Goal: Use online tool/utility: Utilize a website feature to perform a specific function

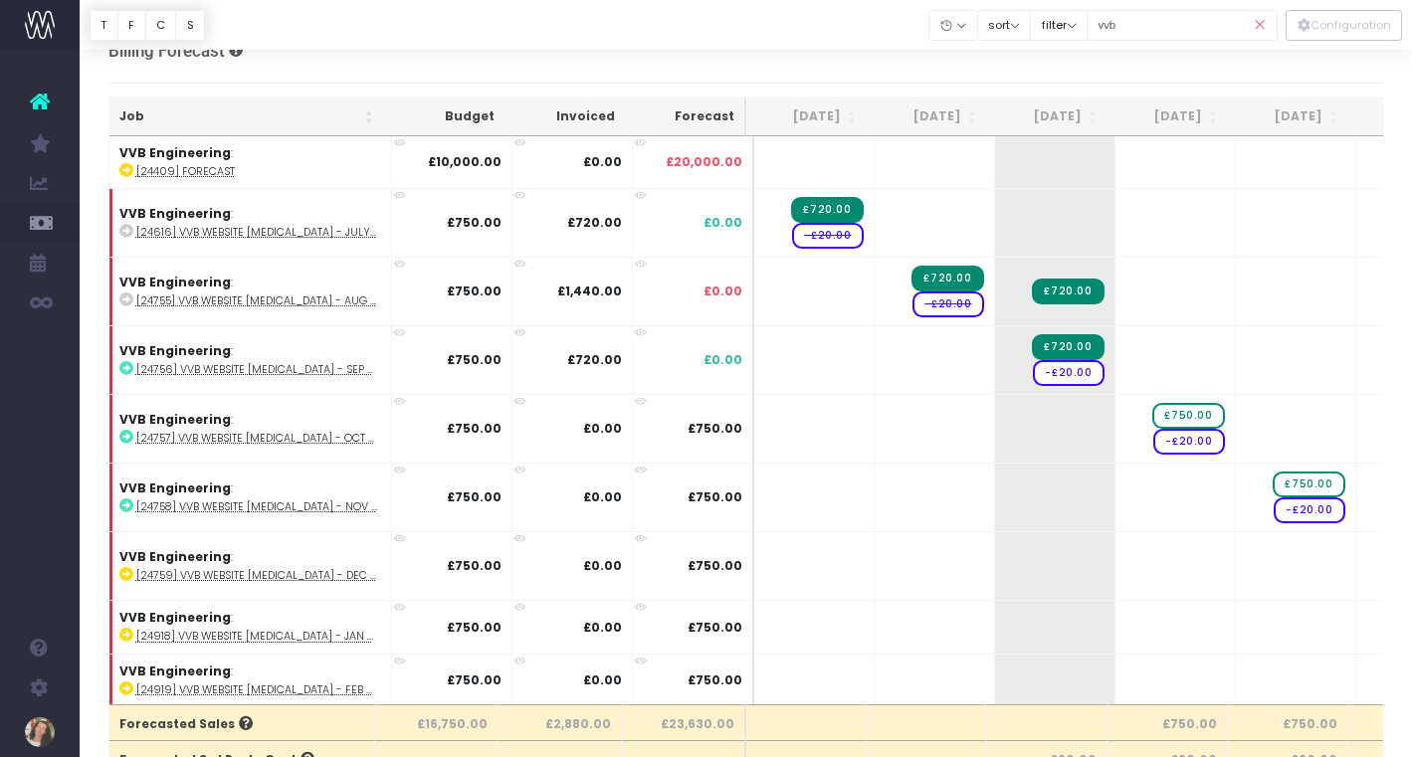
scroll to position [0, 394]
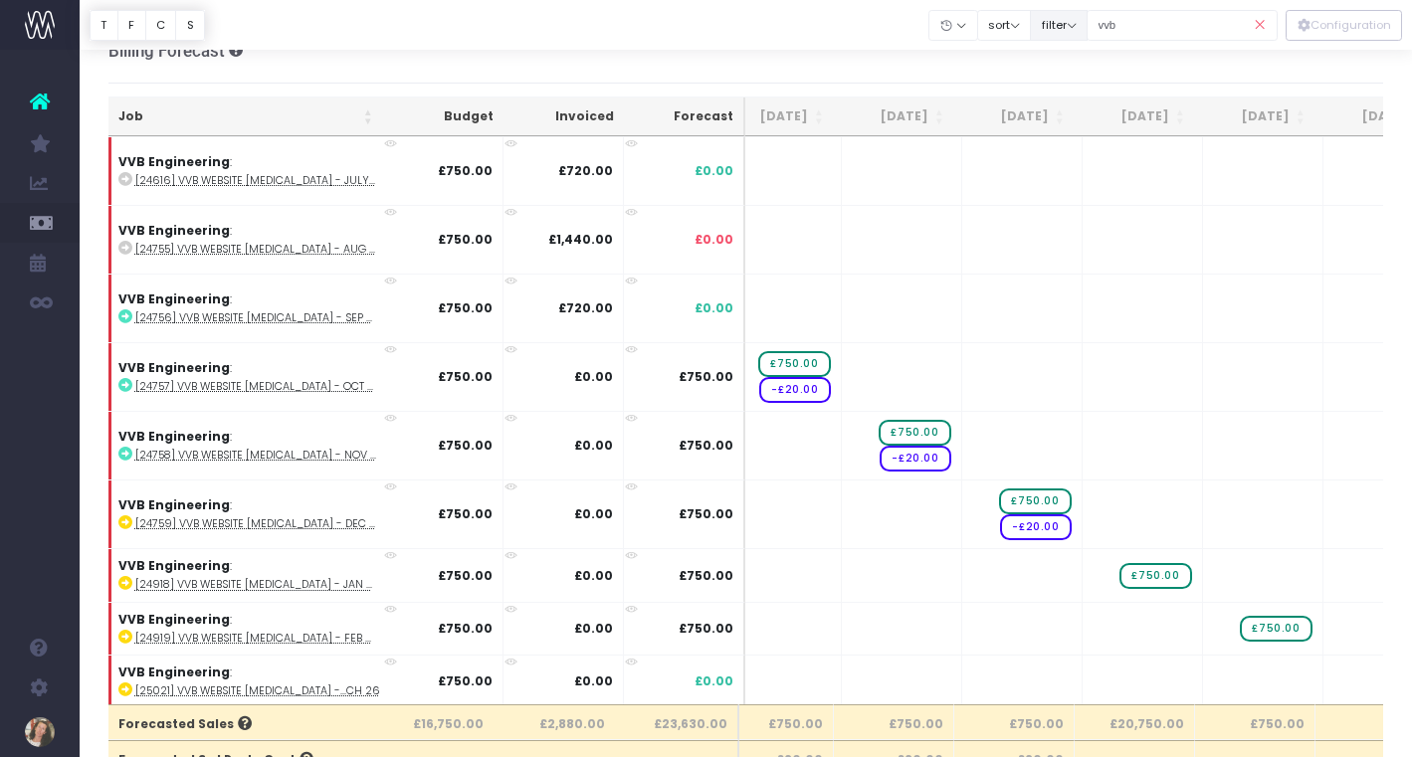
drag, startPoint x: 1150, startPoint y: 27, endPoint x: 1109, endPoint y: 26, distance: 40.8
click at [1109, 26] on div "Clear Filters Hide [DATE] [DATE] [DATE] [DATE] [DATE] [DATE] [DATE] [DATE] [DAT…" at bounding box center [1103, 25] width 348 height 41
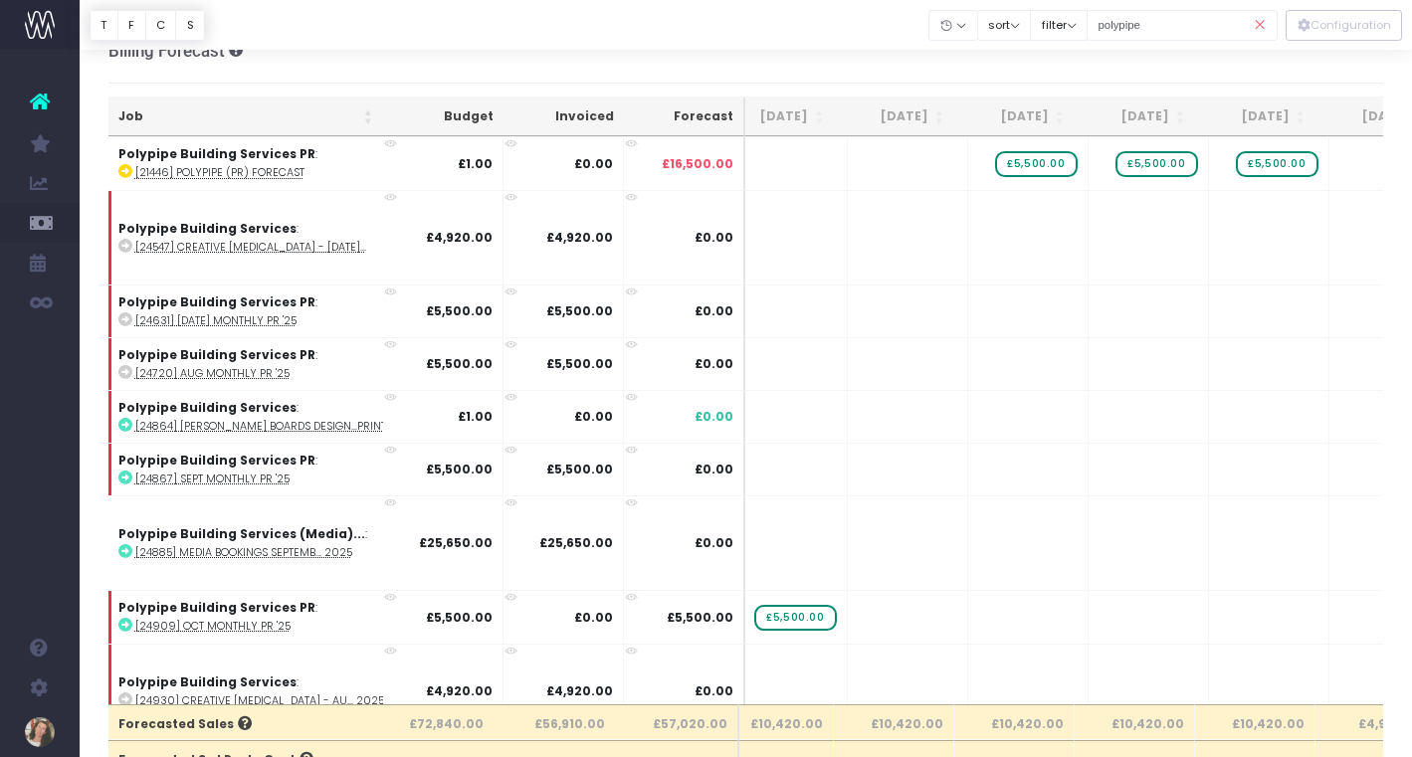
type input "polypipe building services:"
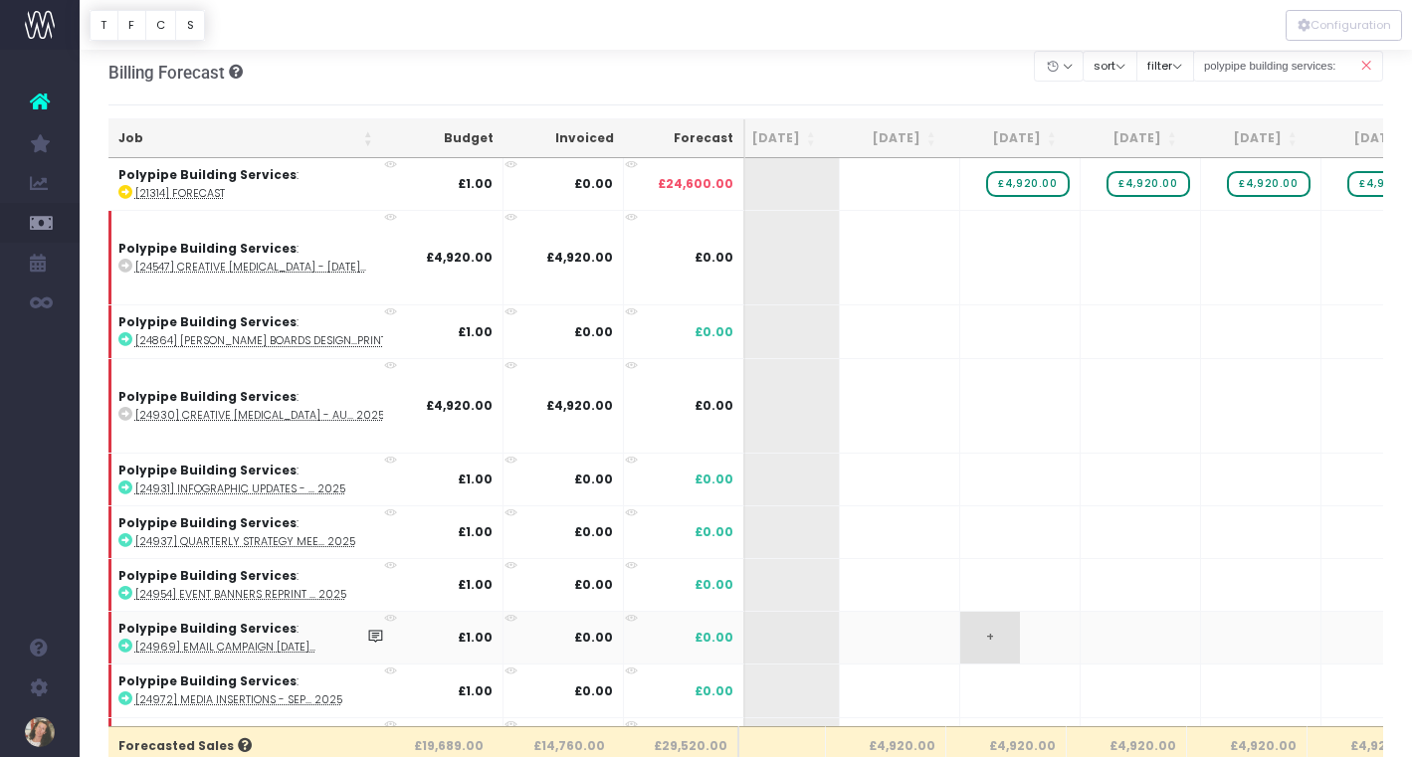
scroll to position [0, 0]
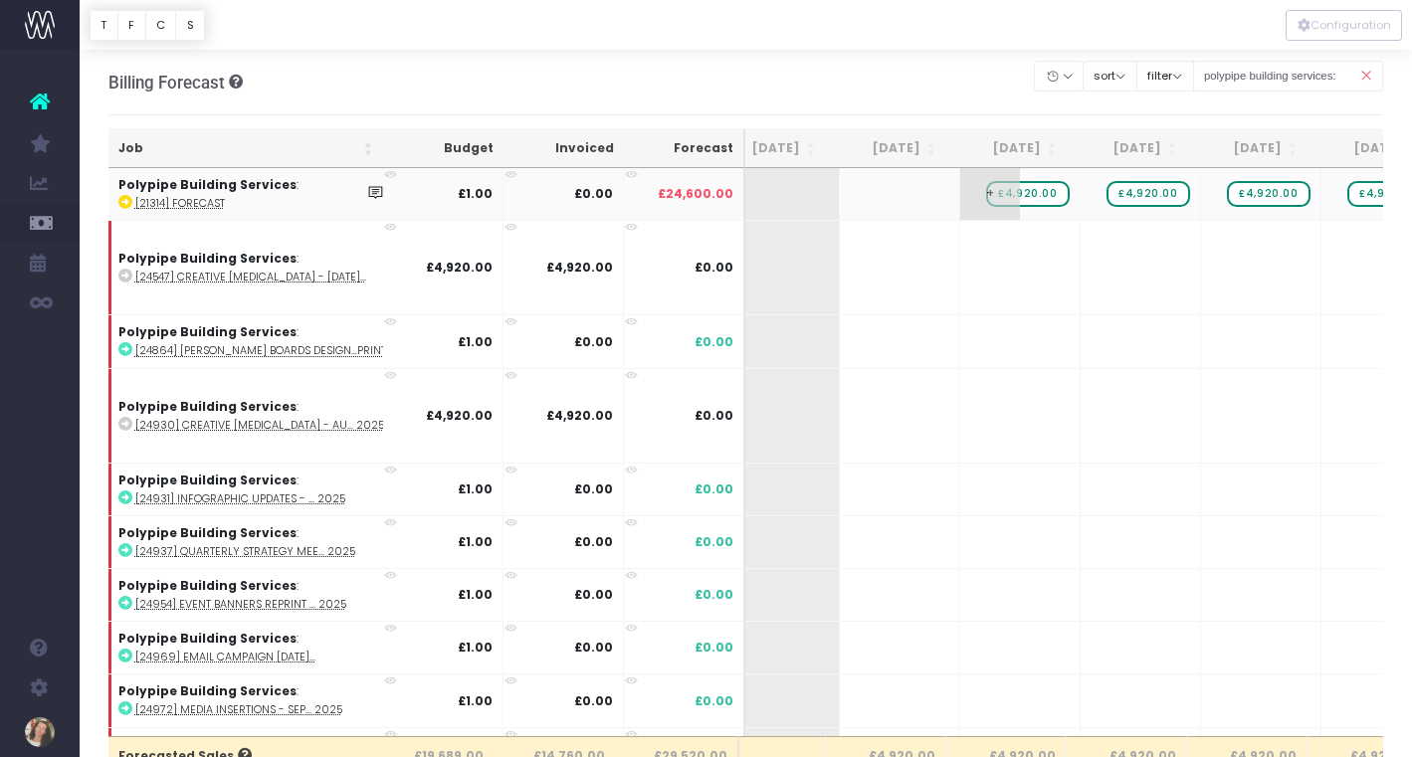
click at [1021, 197] on span "£4,920.00" at bounding box center [1027, 194] width 83 height 26
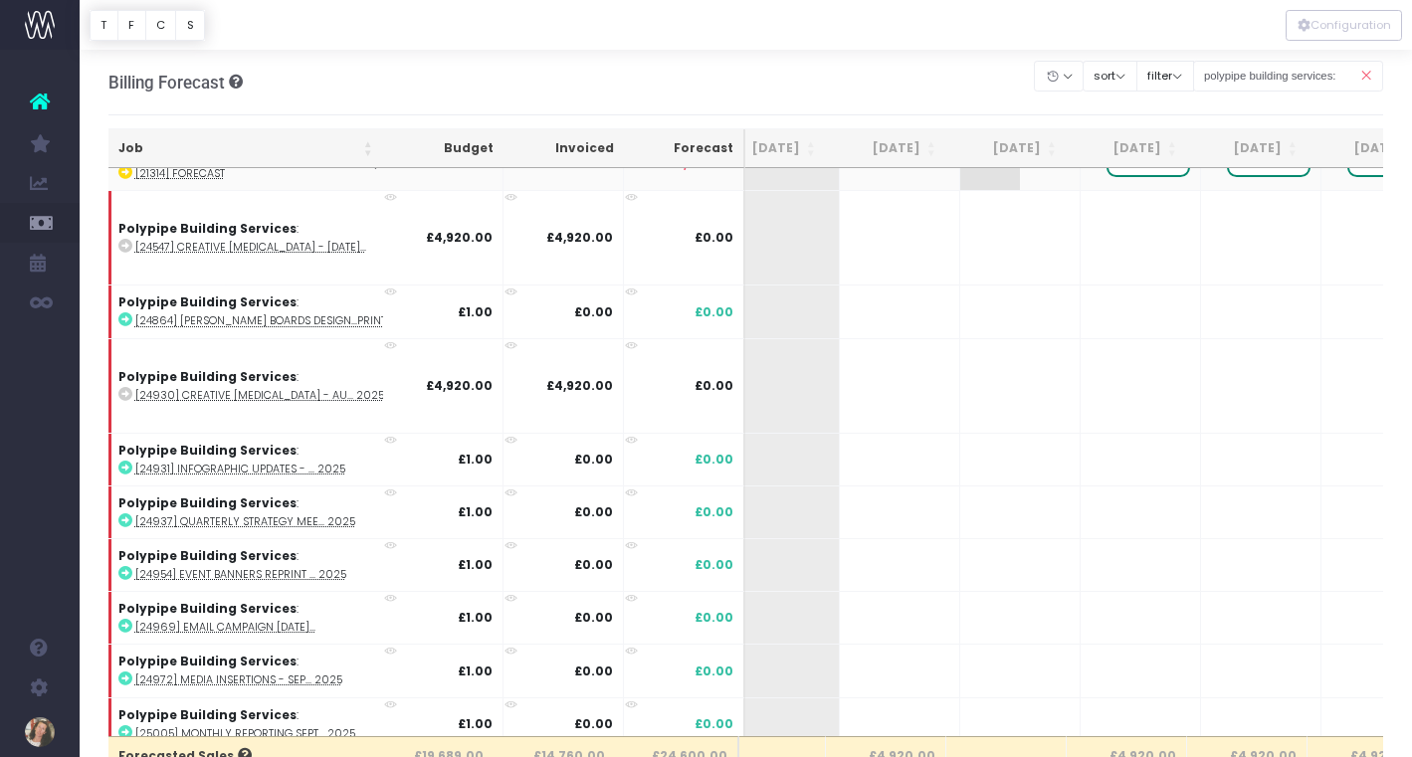
scroll to position [243, 282]
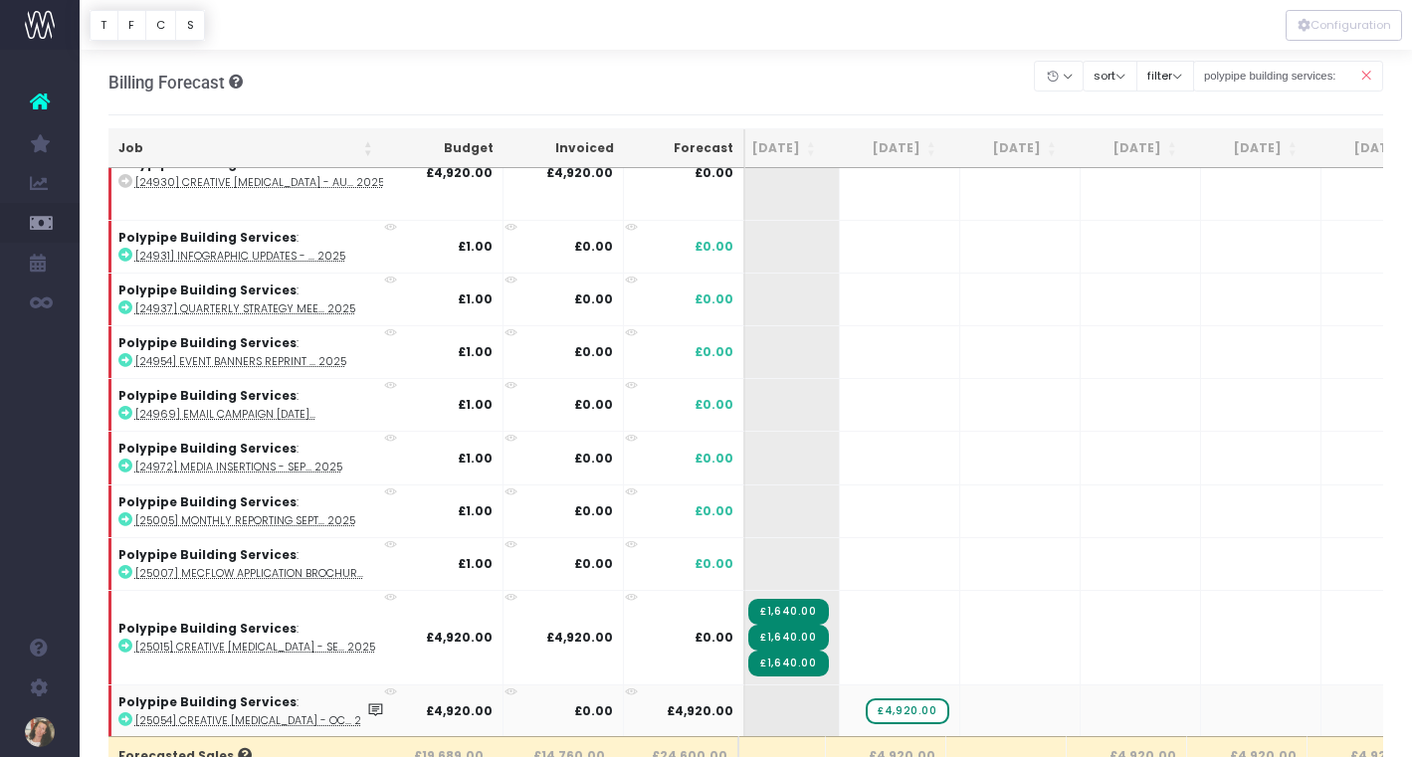
click at [122, 716] on icon at bounding box center [125, 719] width 14 height 14
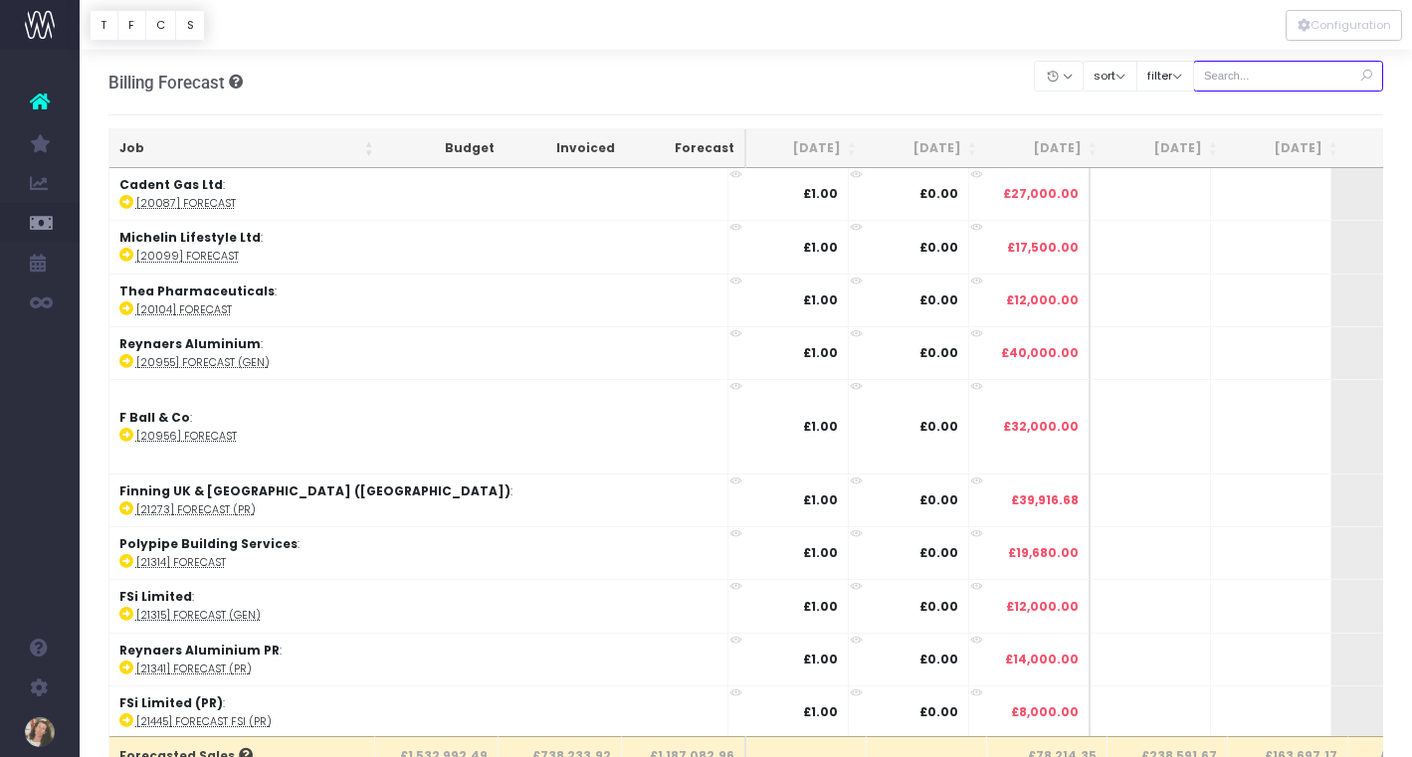
click at [1297, 77] on input "text" at bounding box center [1288, 76] width 191 height 31
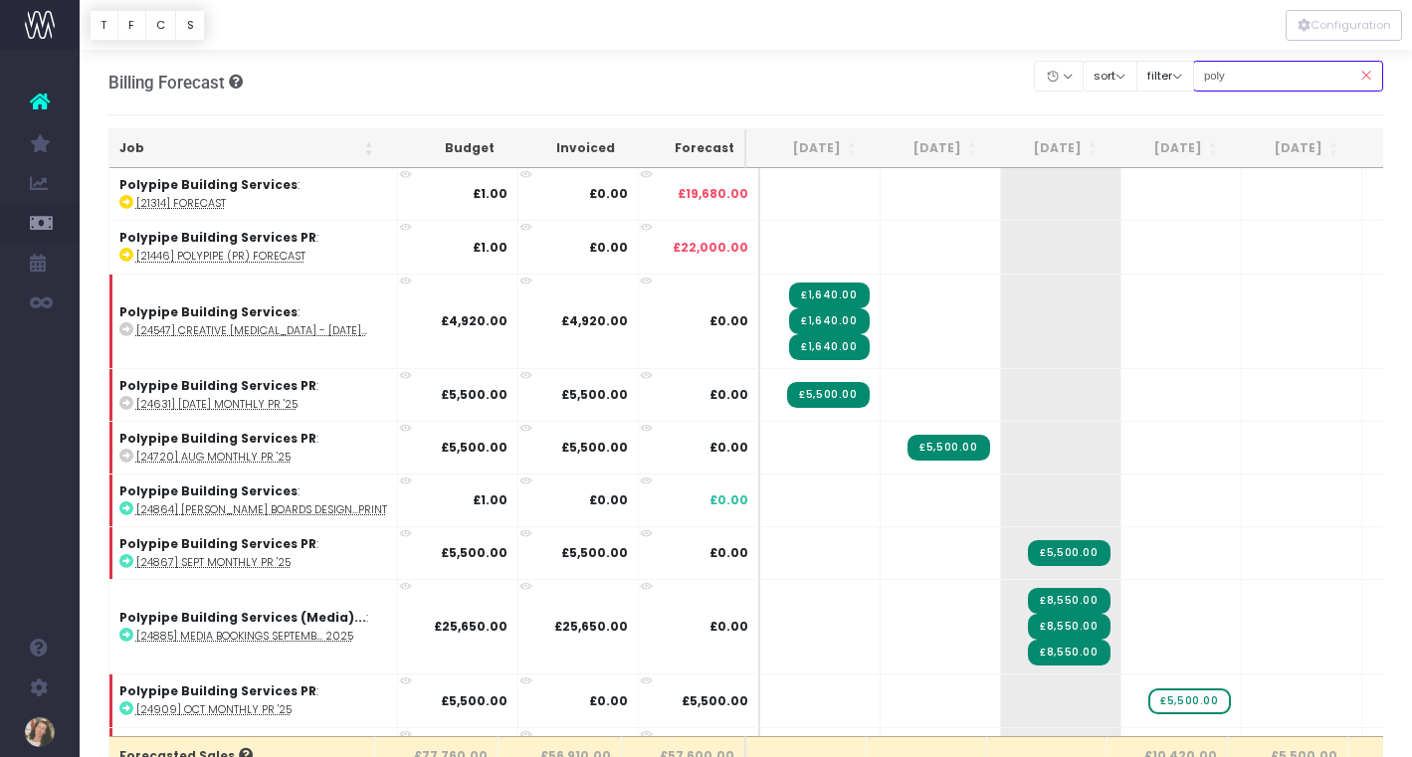
type input "polypipe building services:"
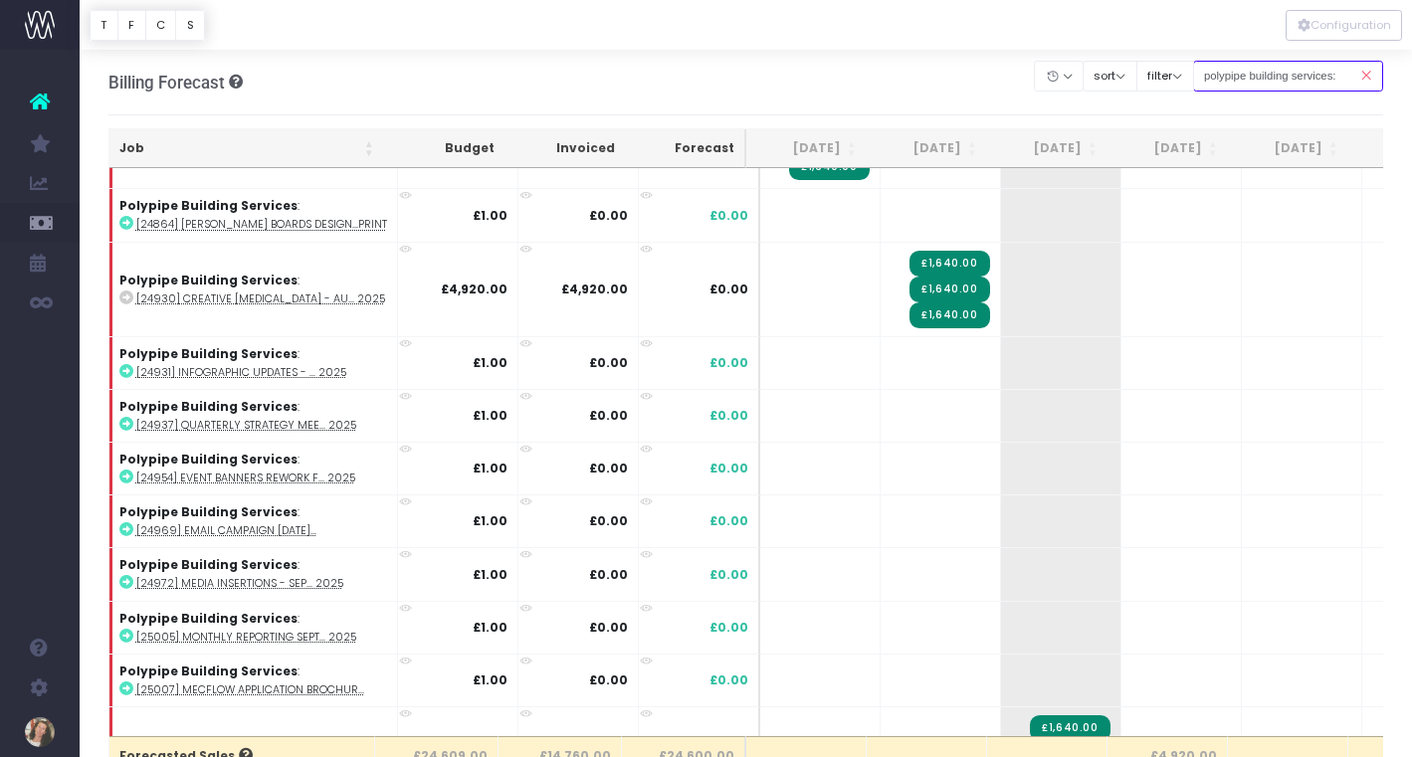
scroll to position [296, 0]
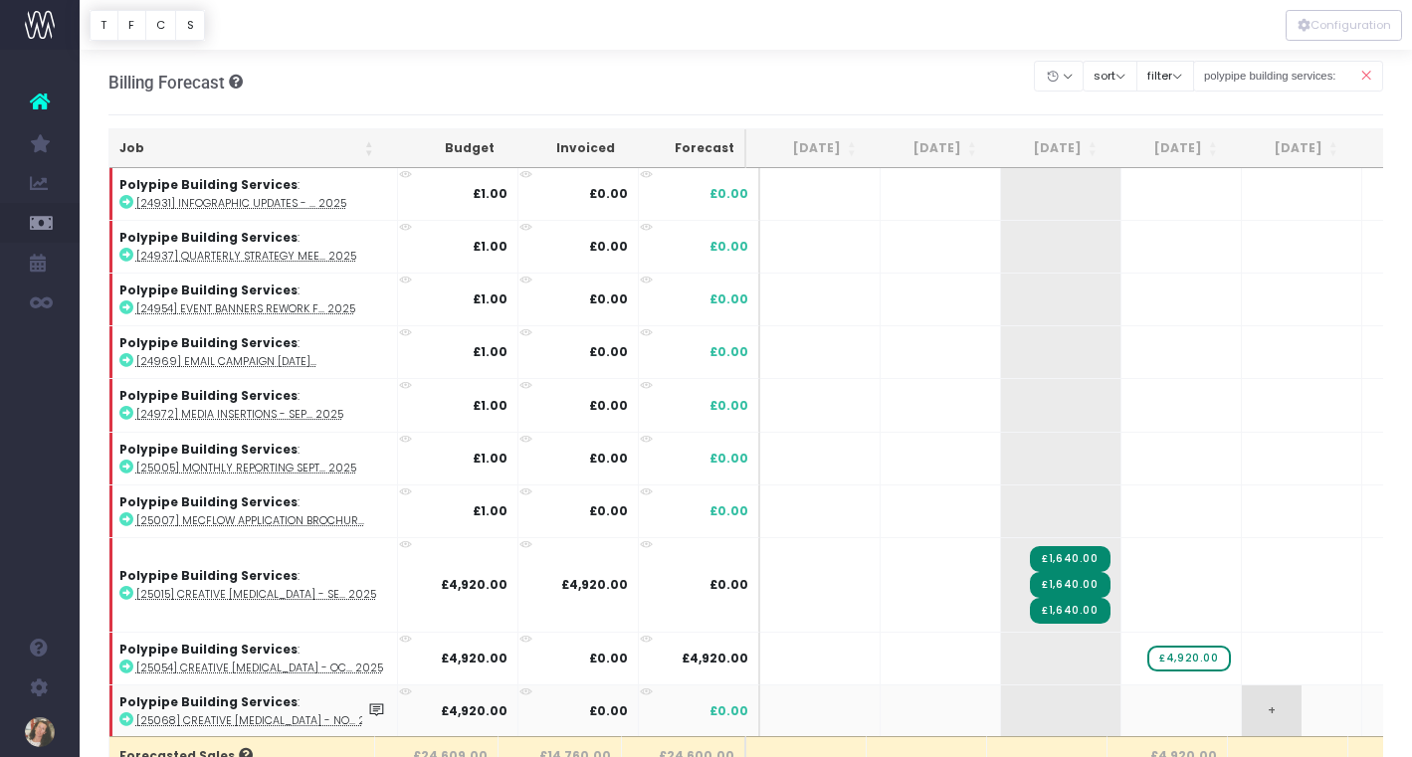
click at [1269, 715] on span "+" at bounding box center [1272, 712] width 60 height 52
click at [1307, 604] on body "Oh my... this is bad. wayahead wasn't able to load this page. Please contact su…" at bounding box center [706, 378] width 1412 height 757
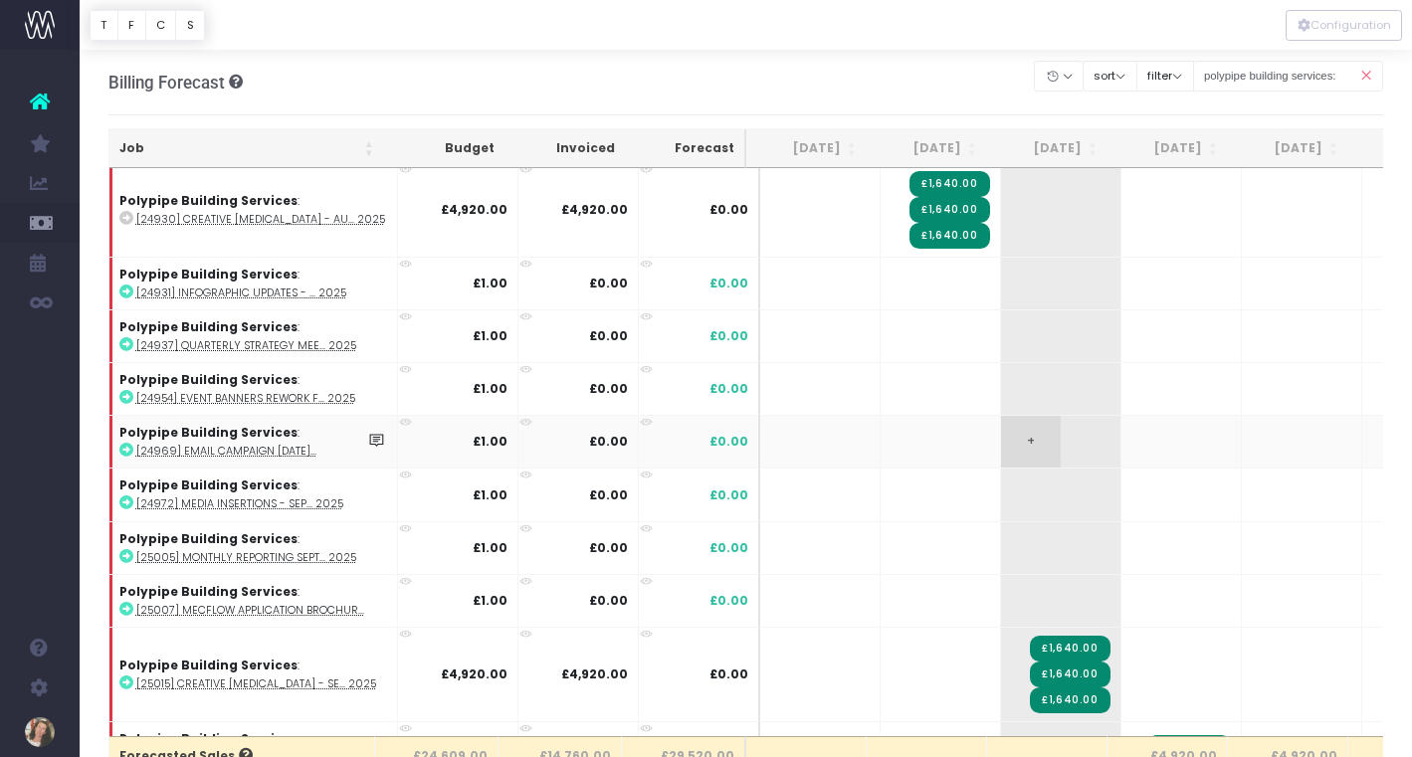
scroll to position [0, 0]
